Goal: Information Seeking & Learning: Find specific fact

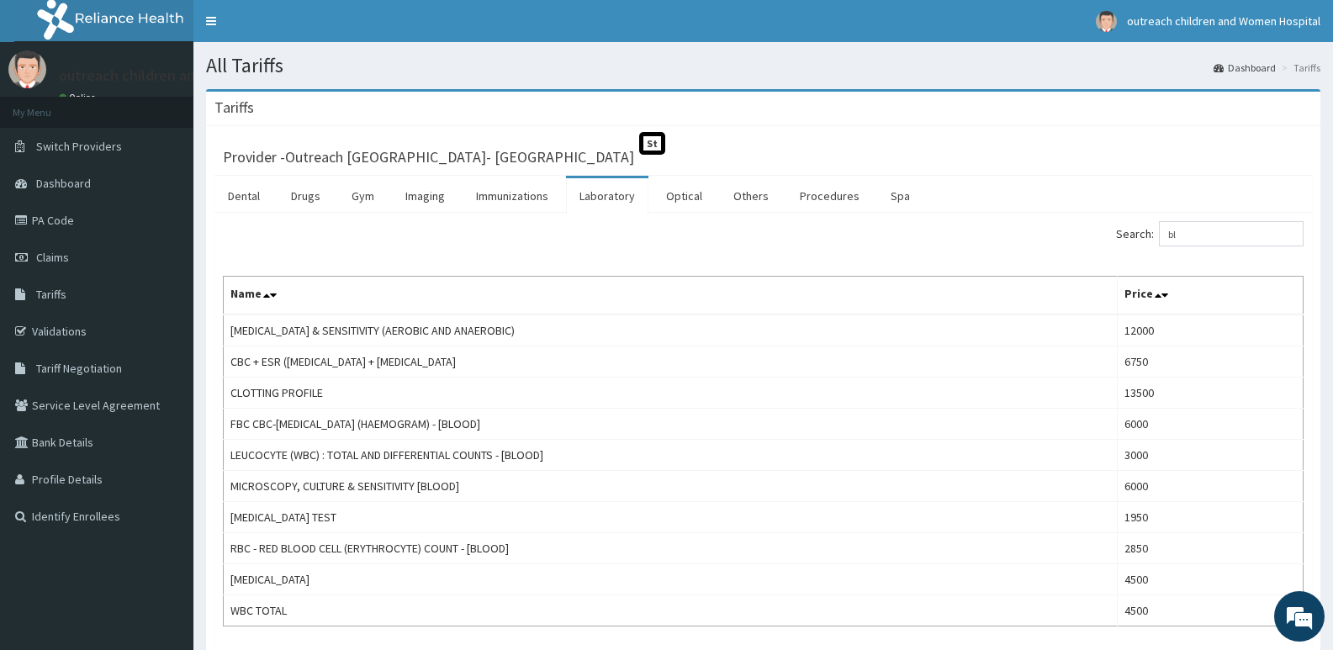
type input "b"
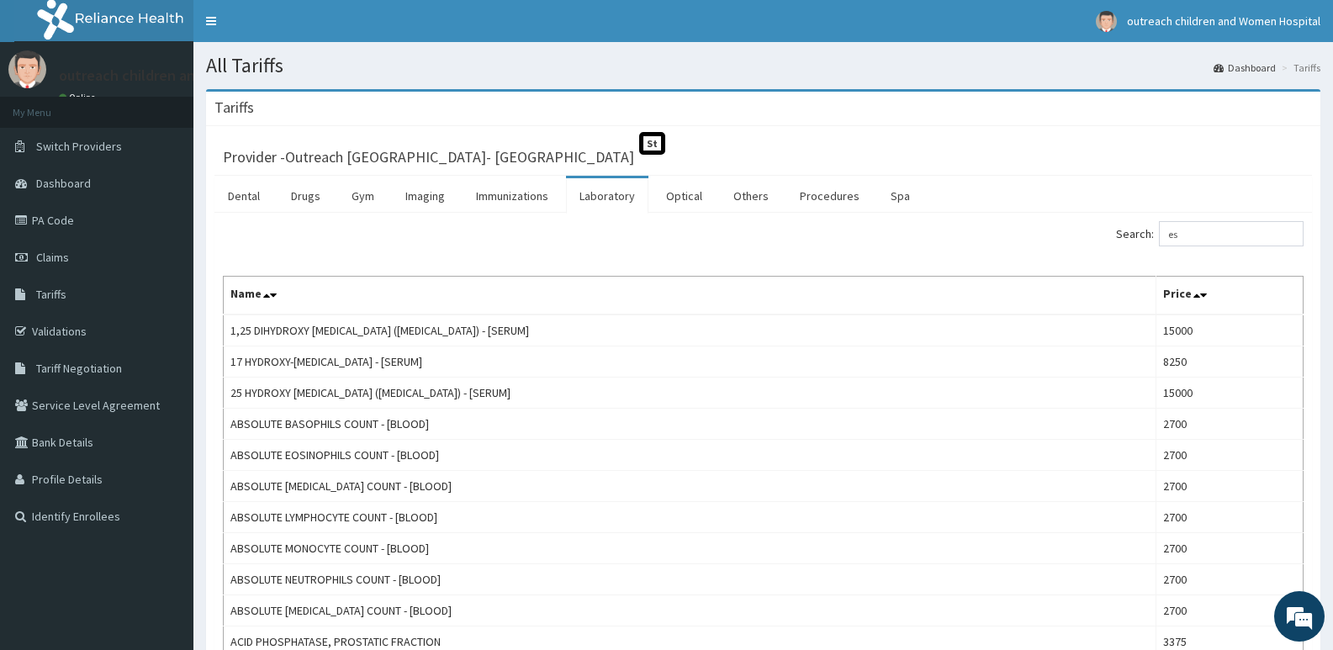
type input "e"
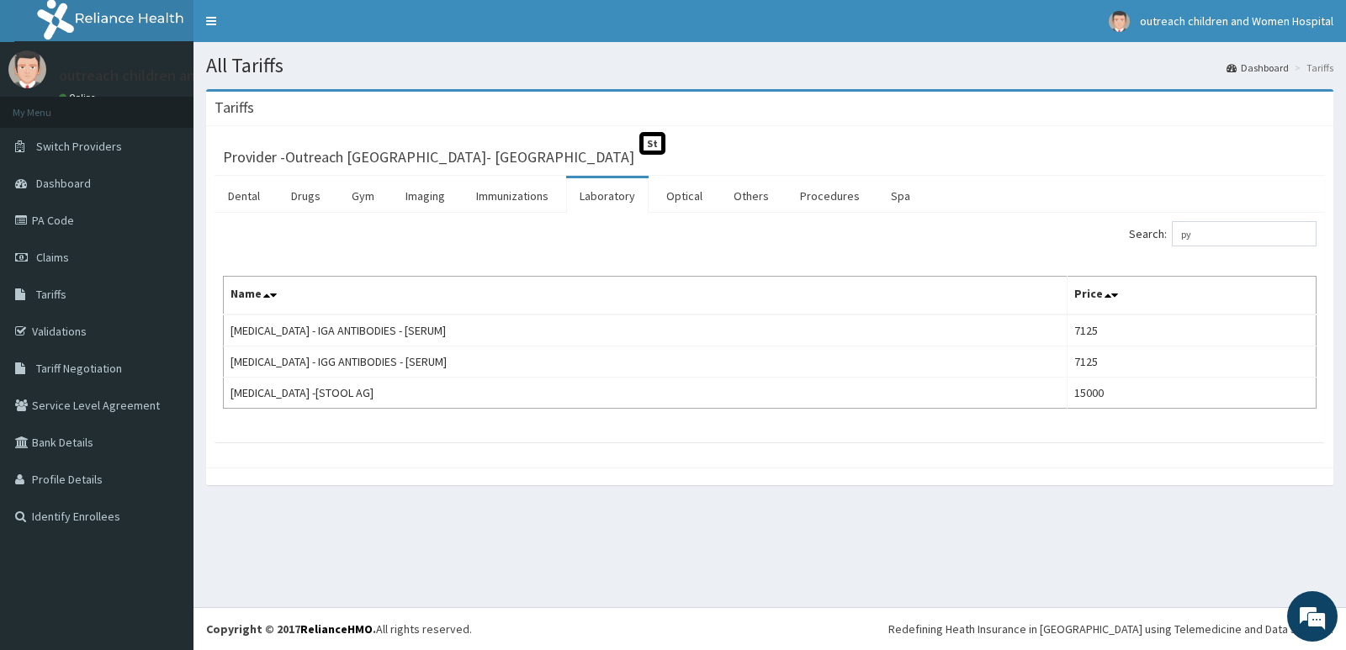
type input "p"
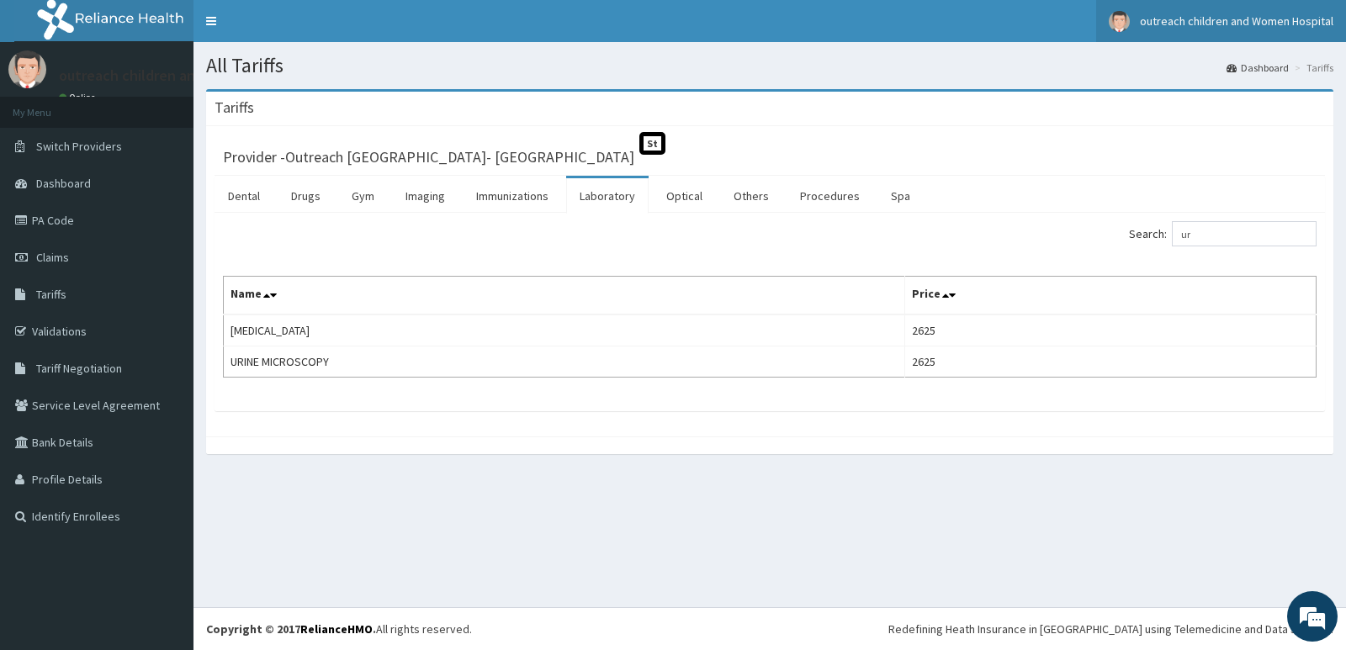
type input "u"
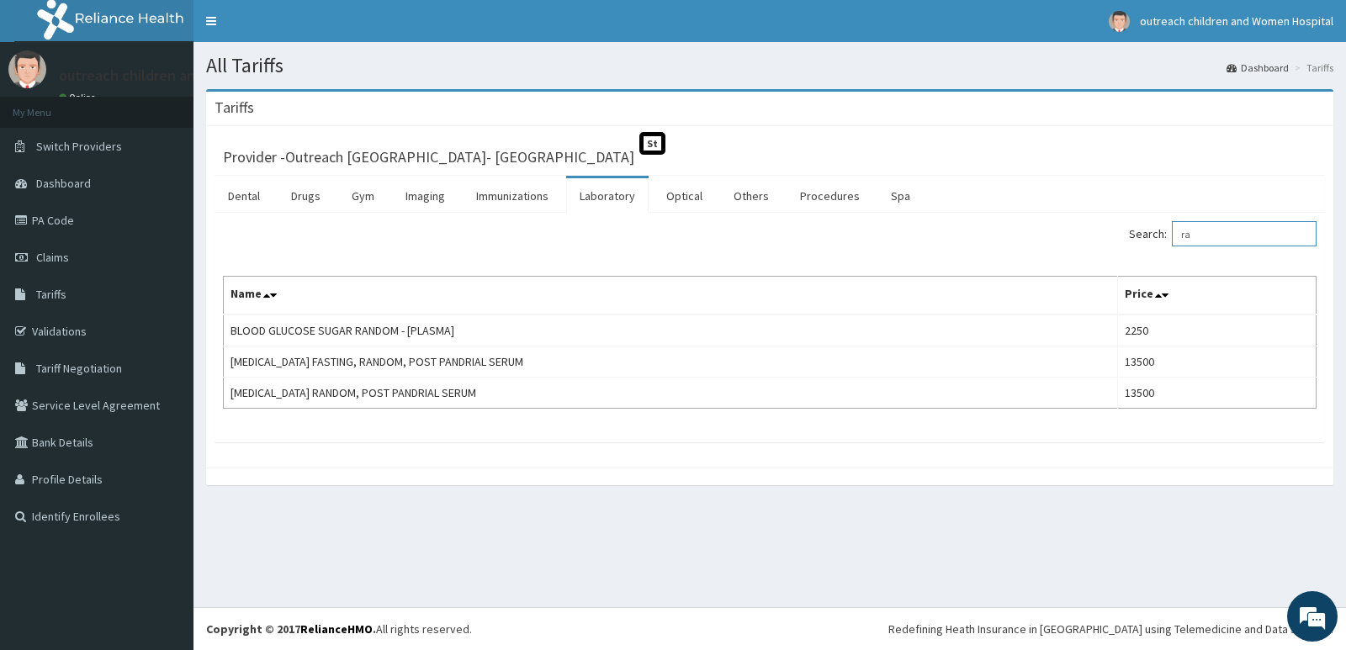
type input "r"
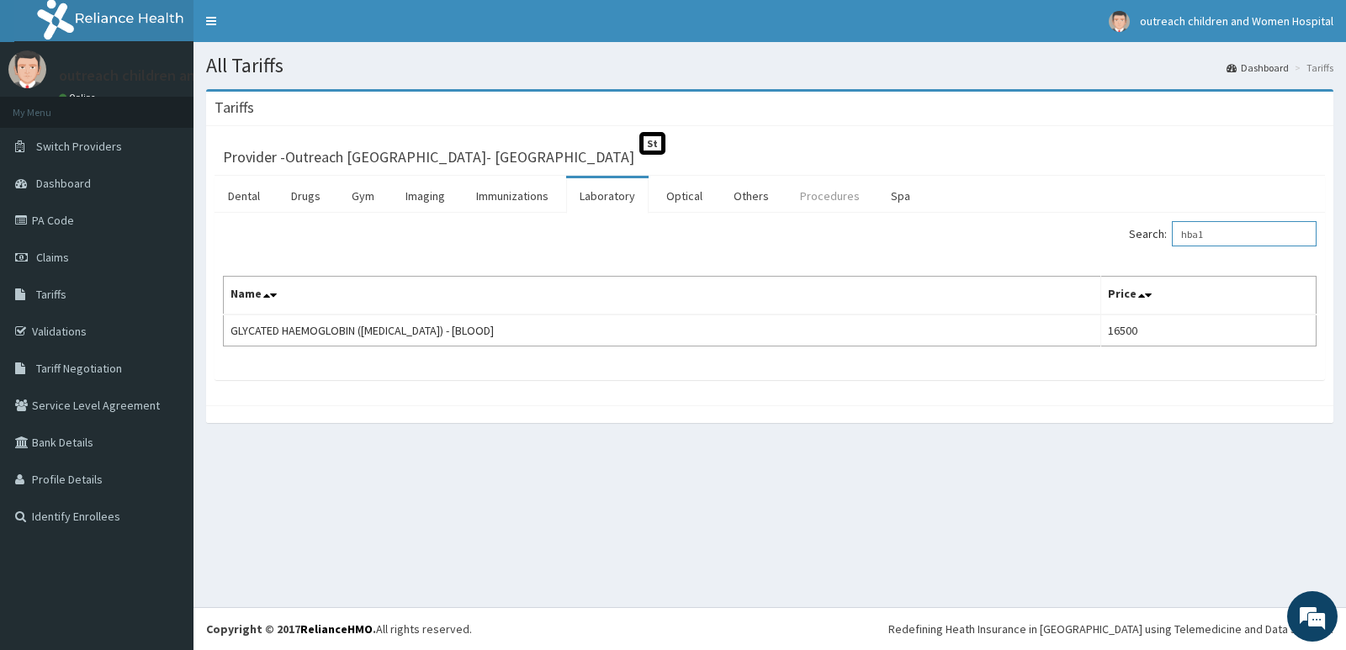
type input "hba1"
click at [830, 200] on link "Procedures" at bounding box center [830, 195] width 87 height 35
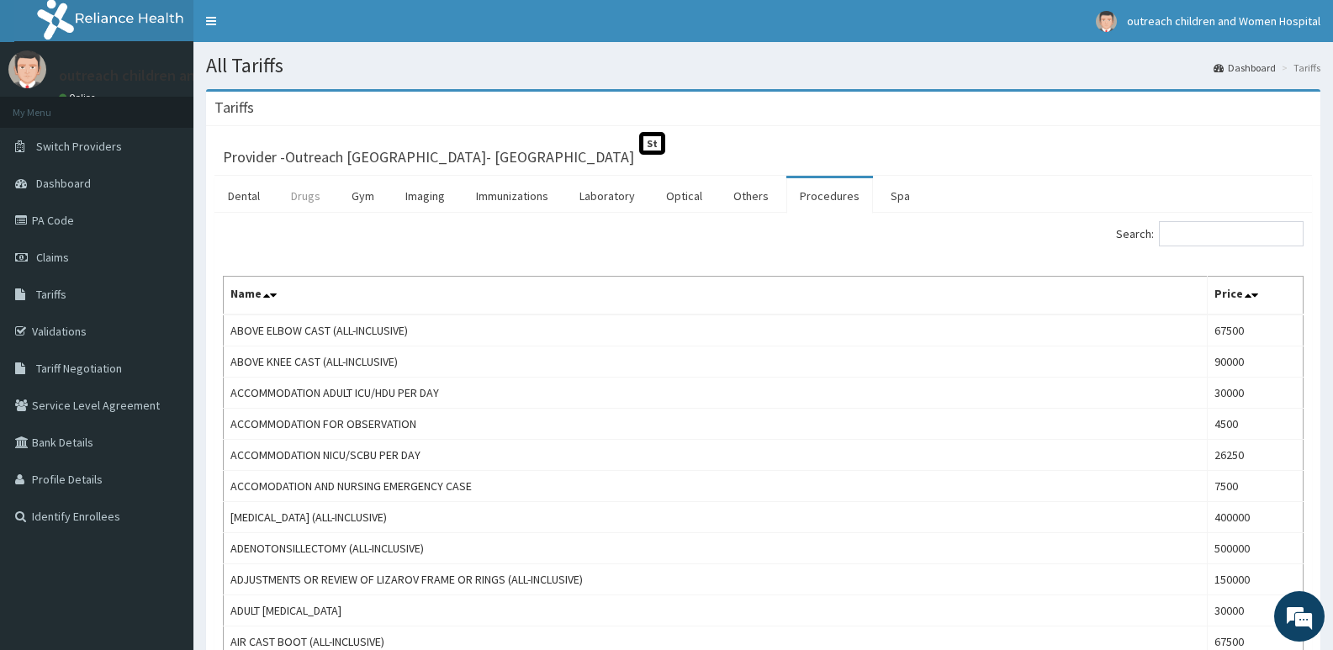
click at [302, 200] on link "Drugs" at bounding box center [306, 195] width 56 height 35
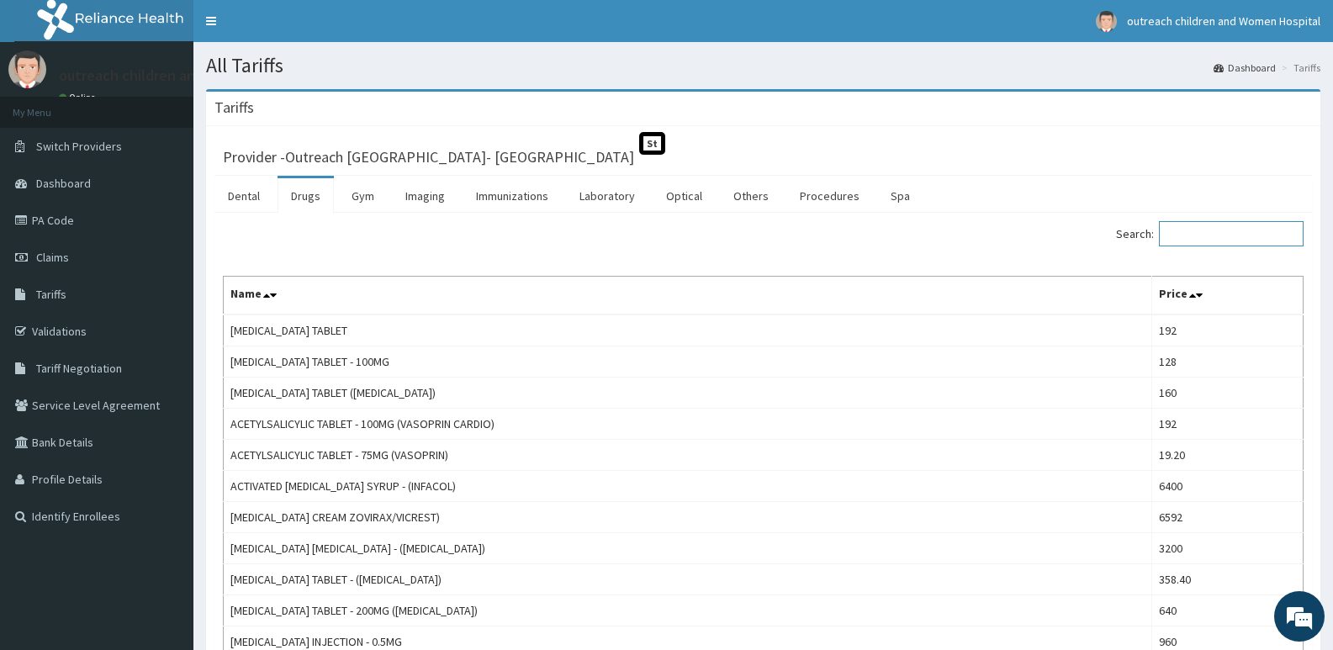
click at [1269, 229] on input "Search:" at bounding box center [1231, 233] width 145 height 25
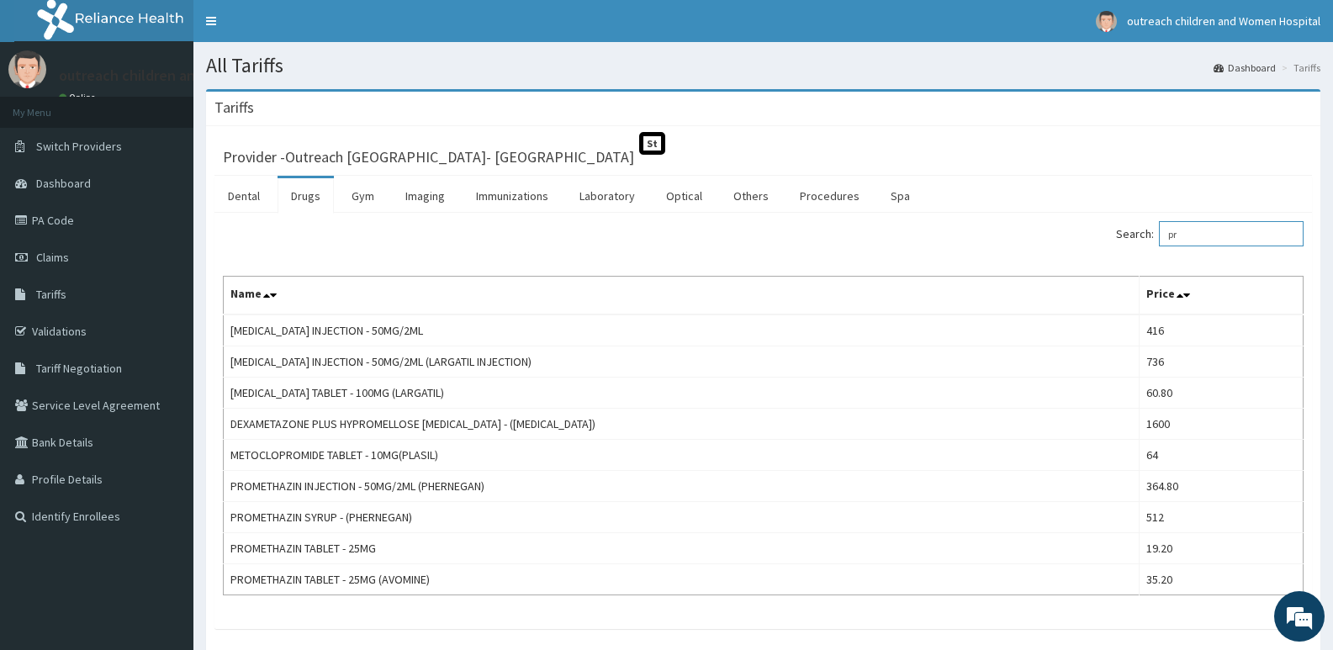
type input "p"
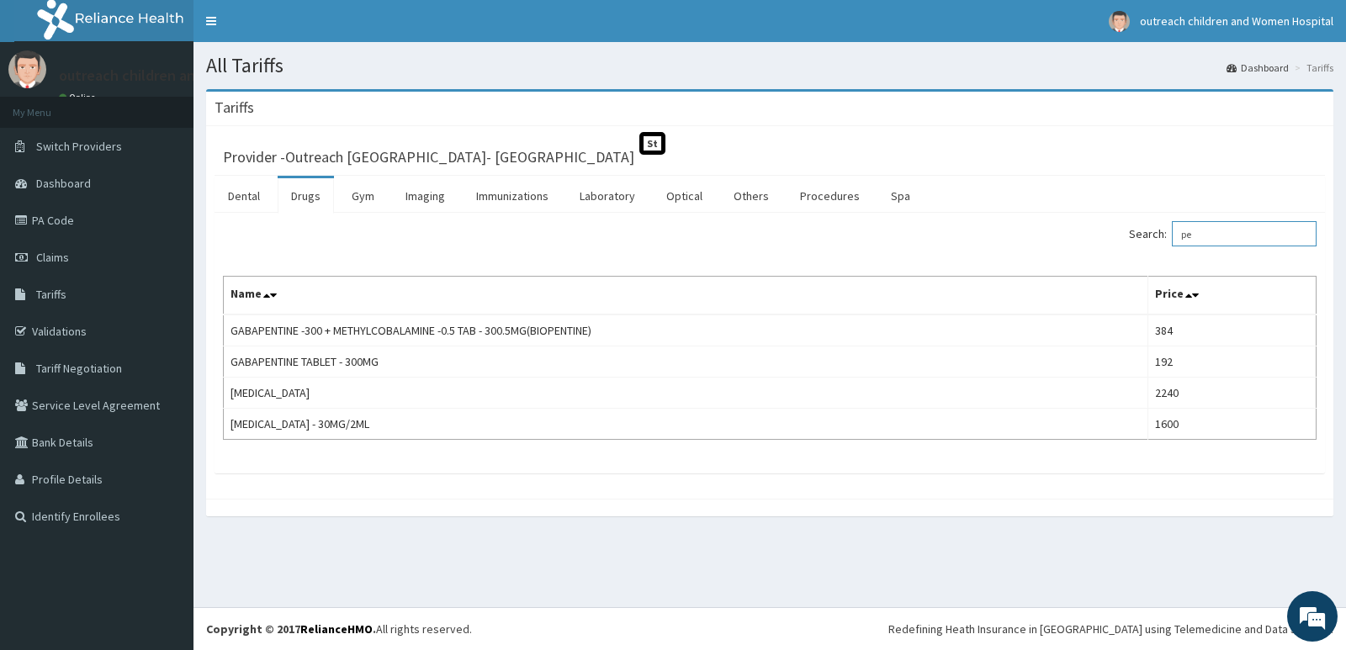
type input "p"
type input "s"
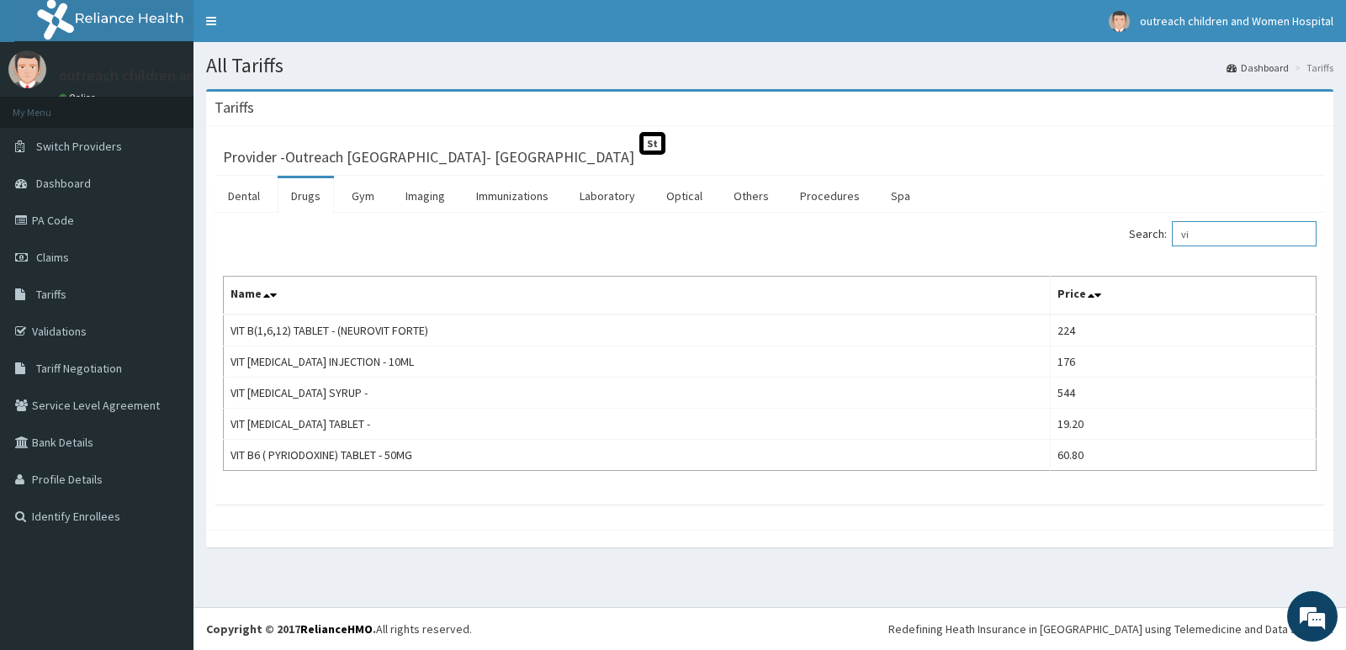
type input "v"
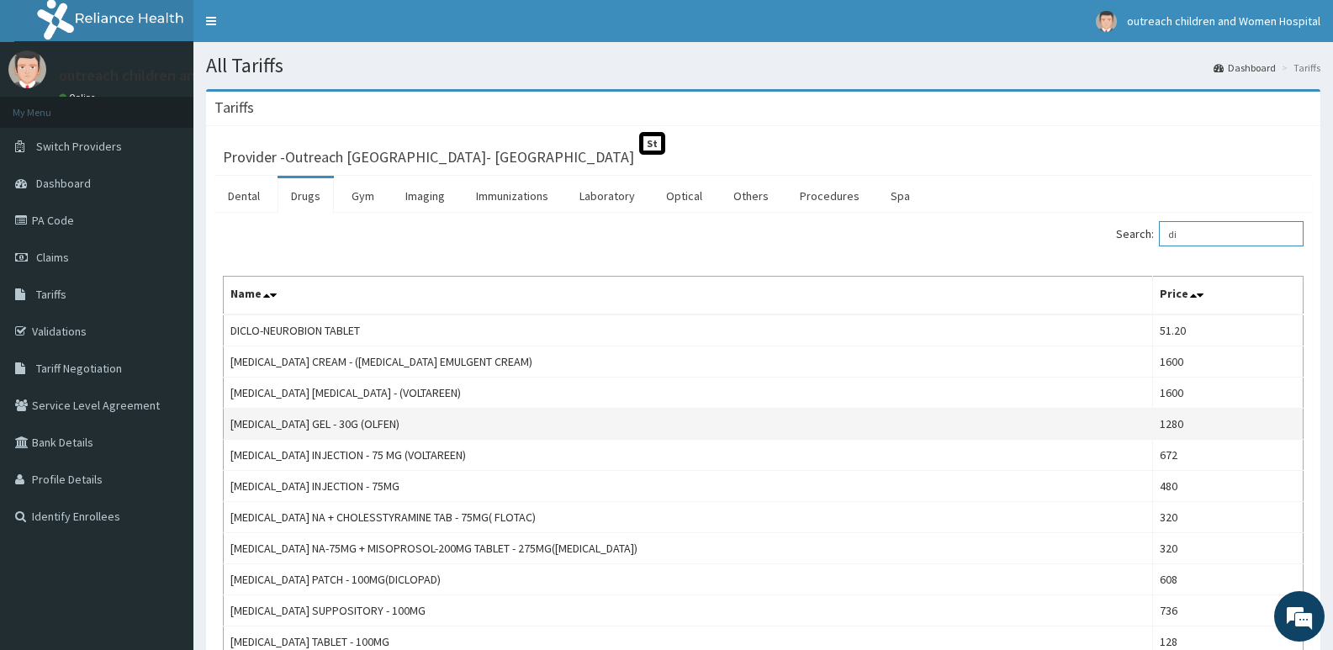
type input "d"
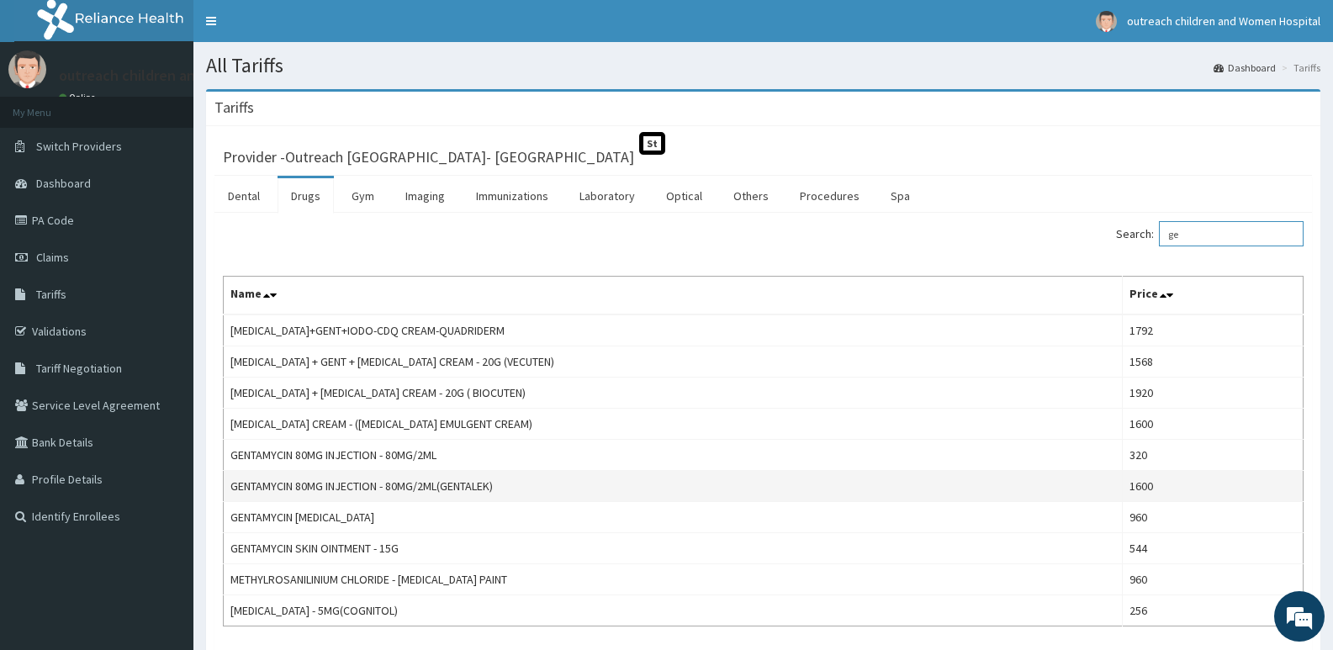
type input "g"
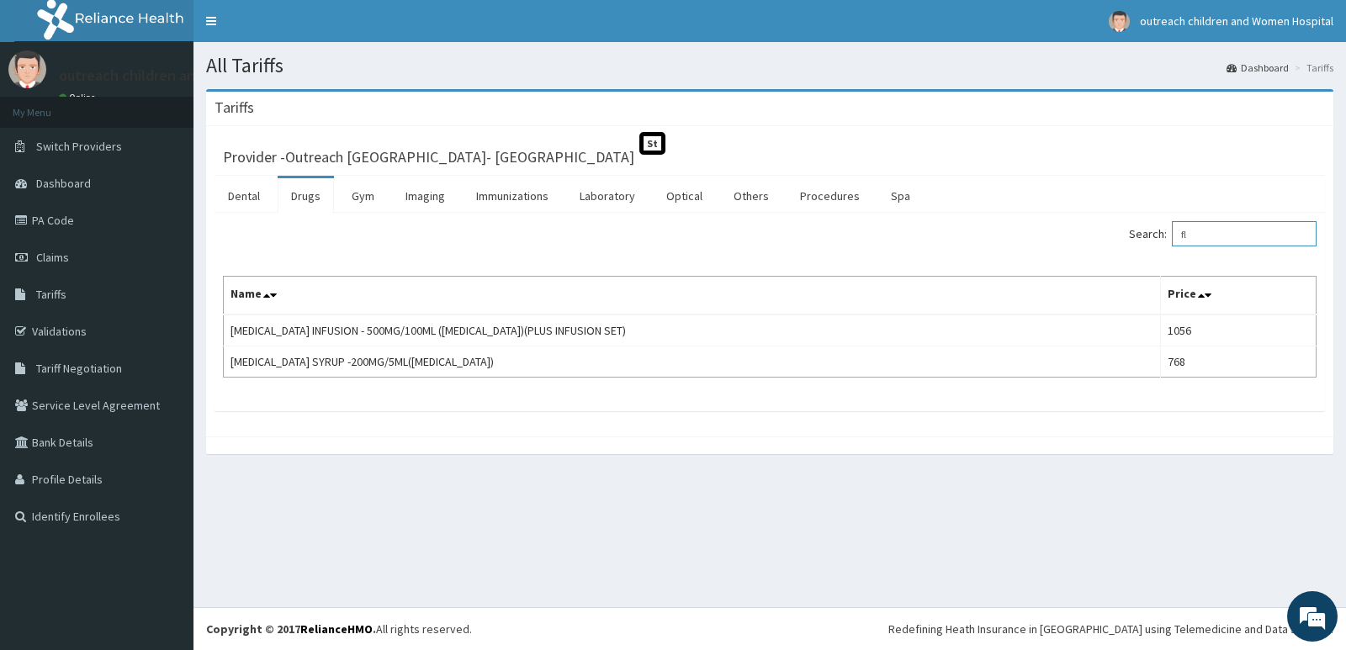
type input "f"
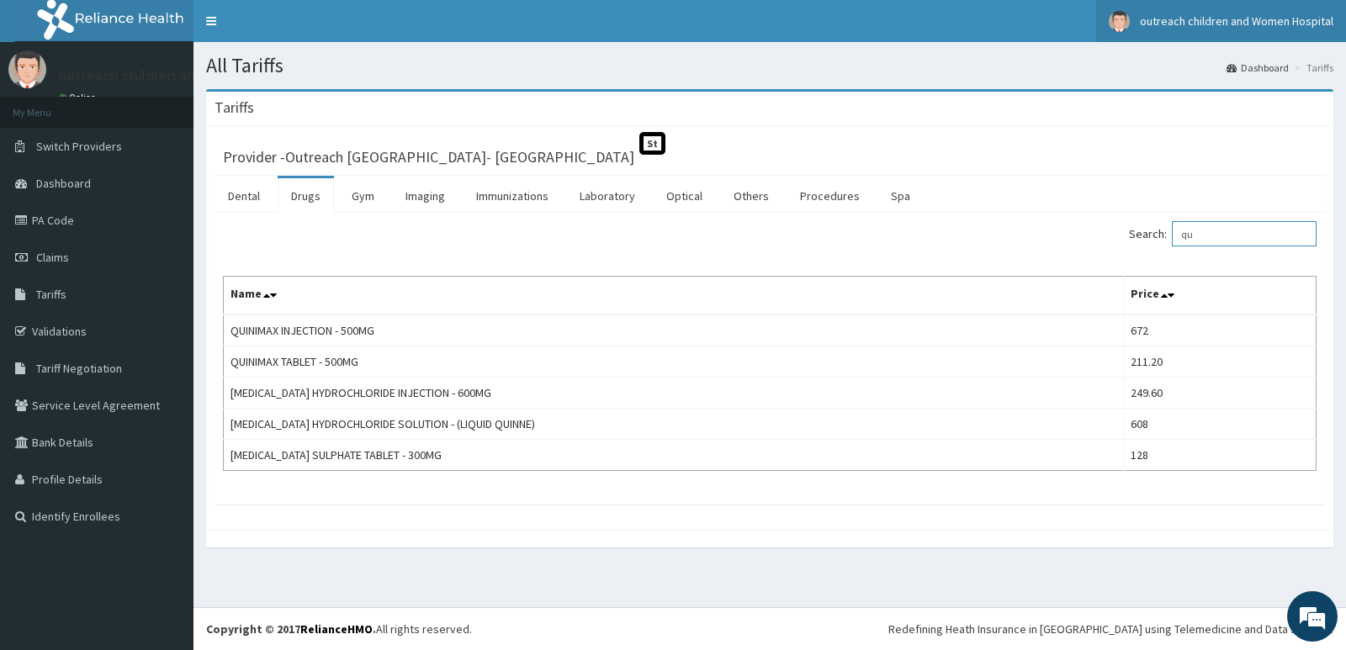
type input "q"
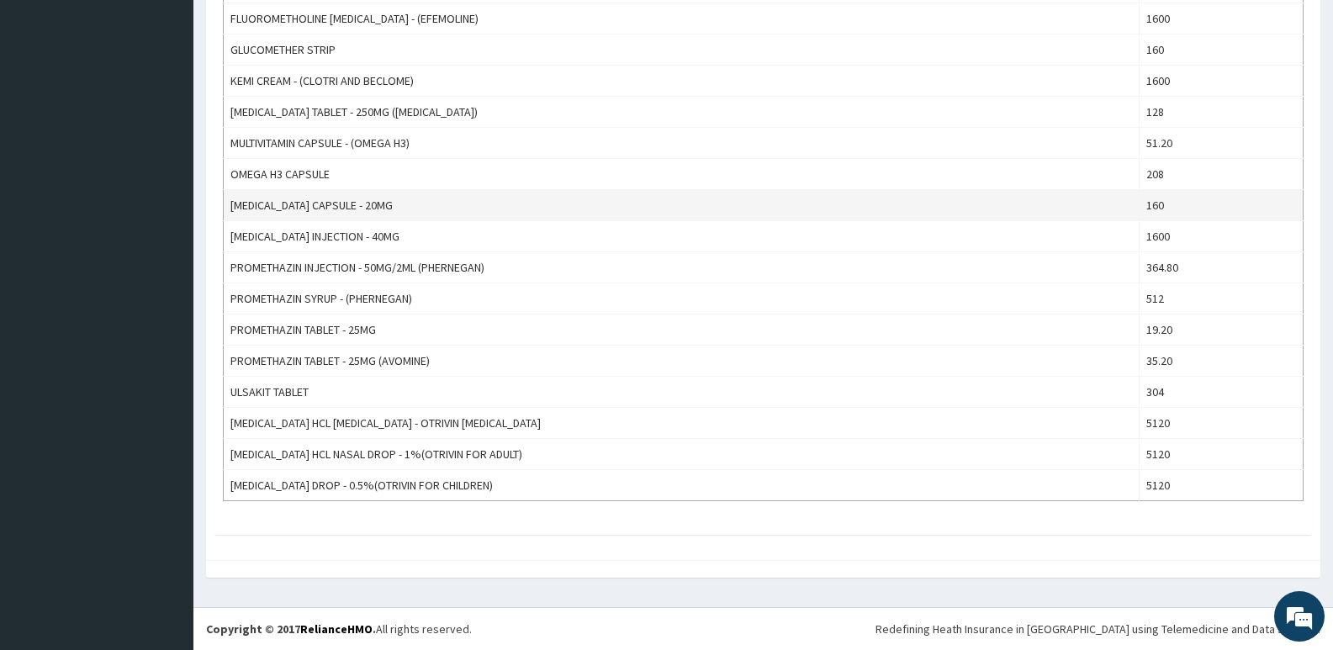
scroll to position [228, 0]
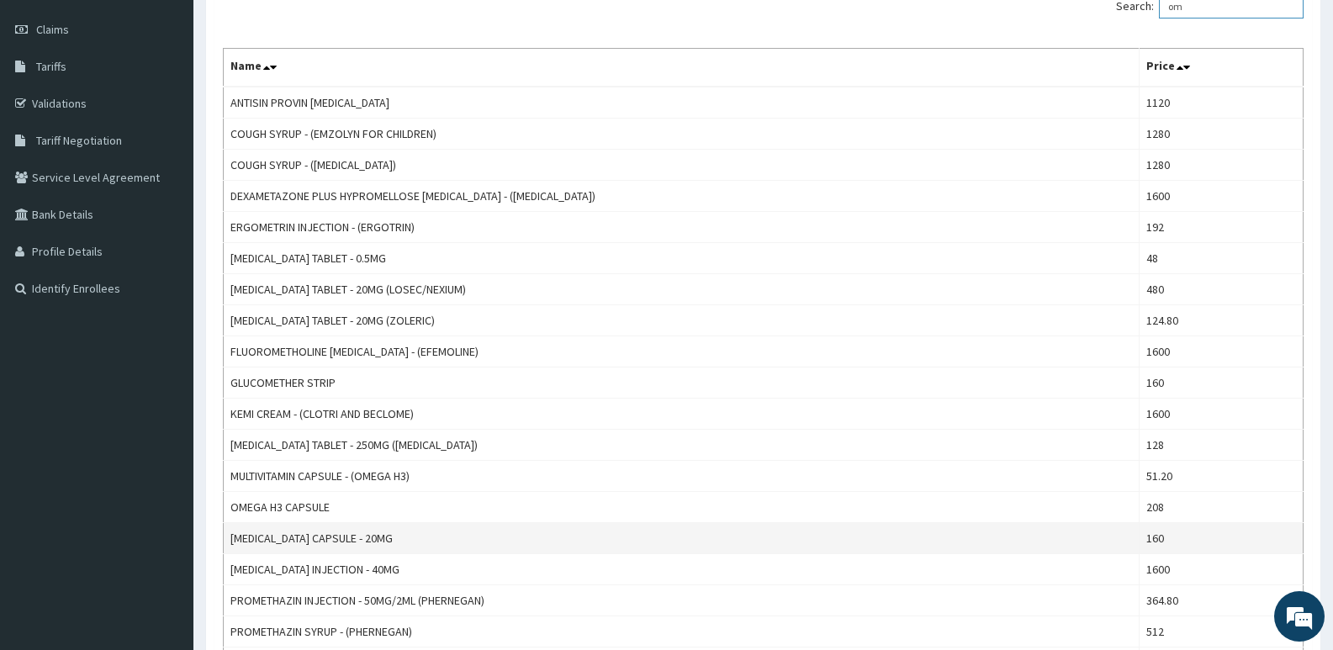
type input "o"
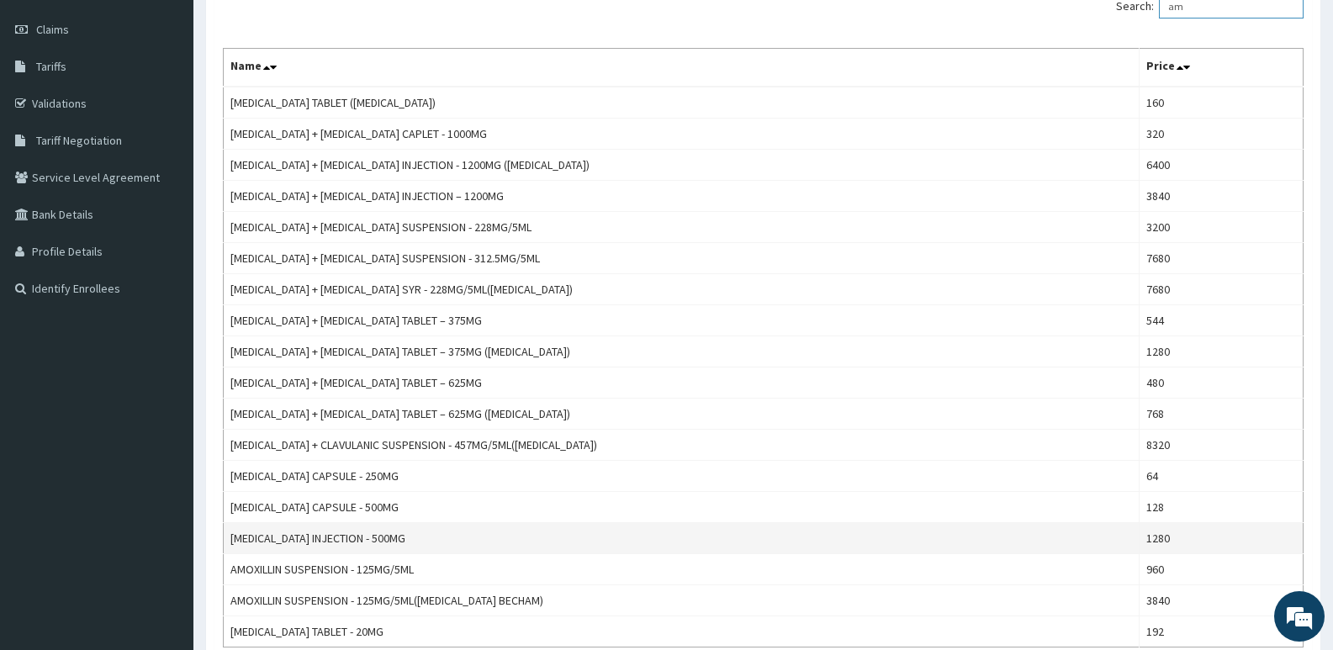
type input "a"
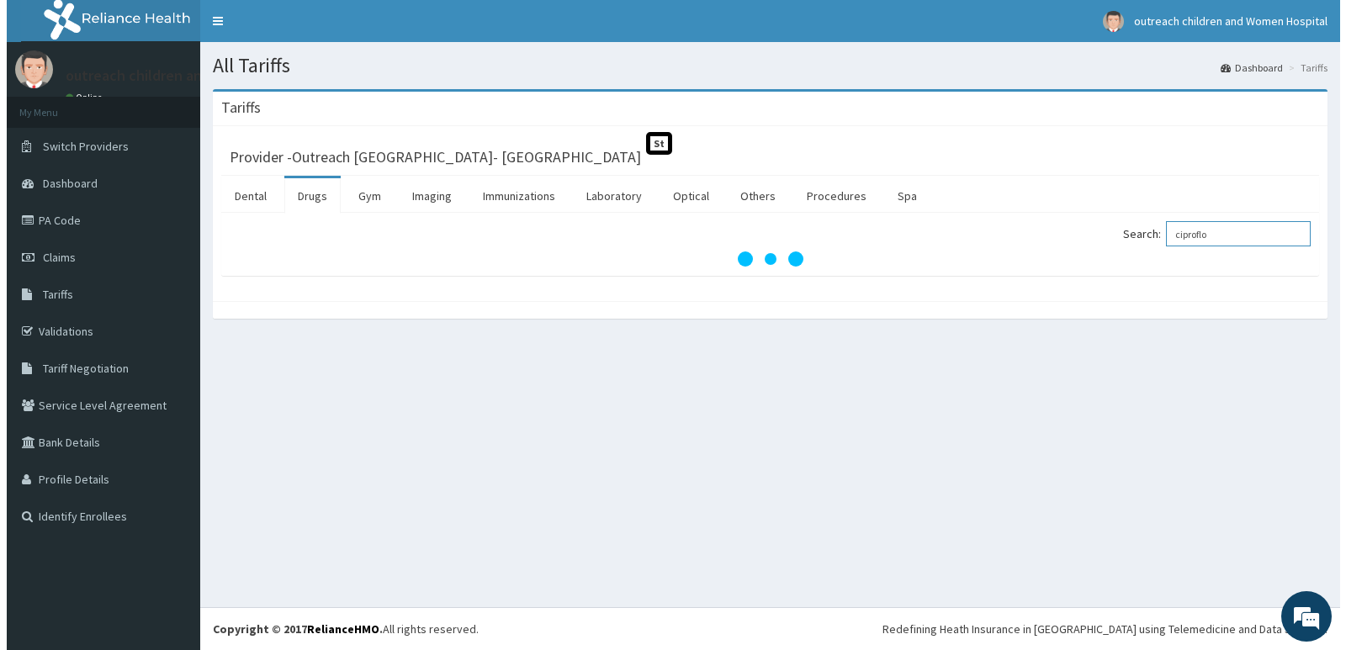
scroll to position [0, 0]
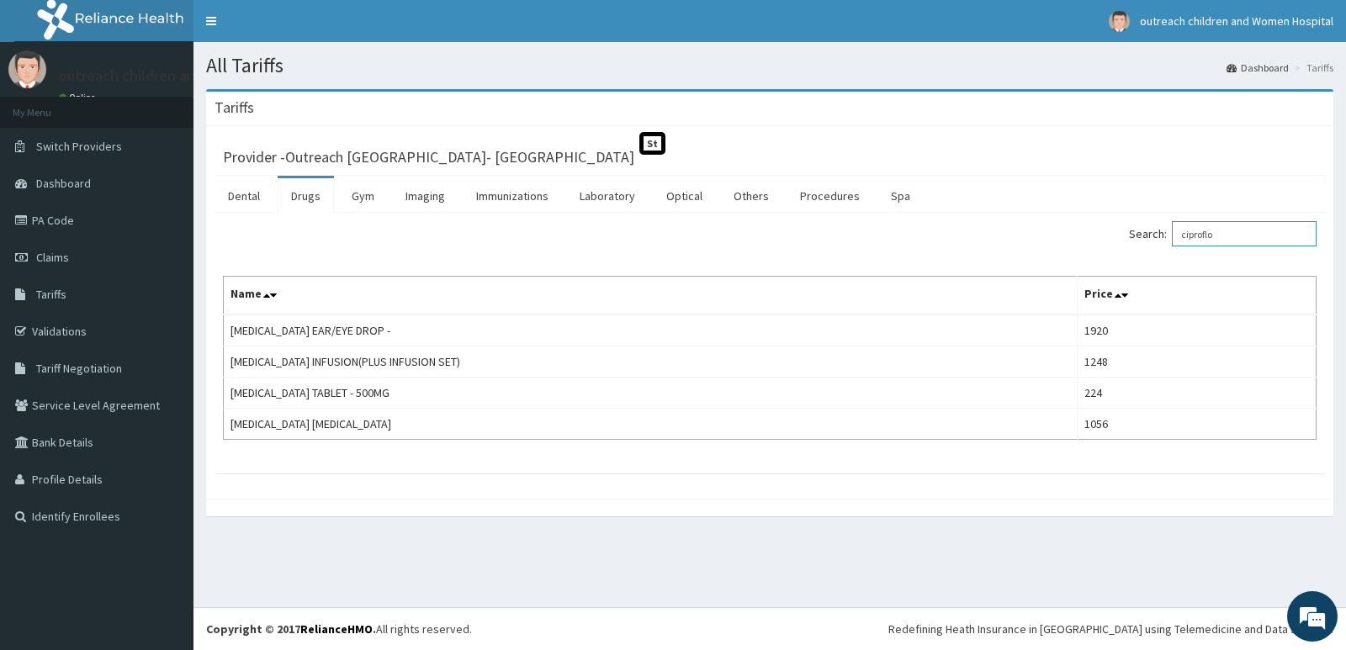
type input "ciproflo"
